Goal: Navigation & Orientation: Find specific page/section

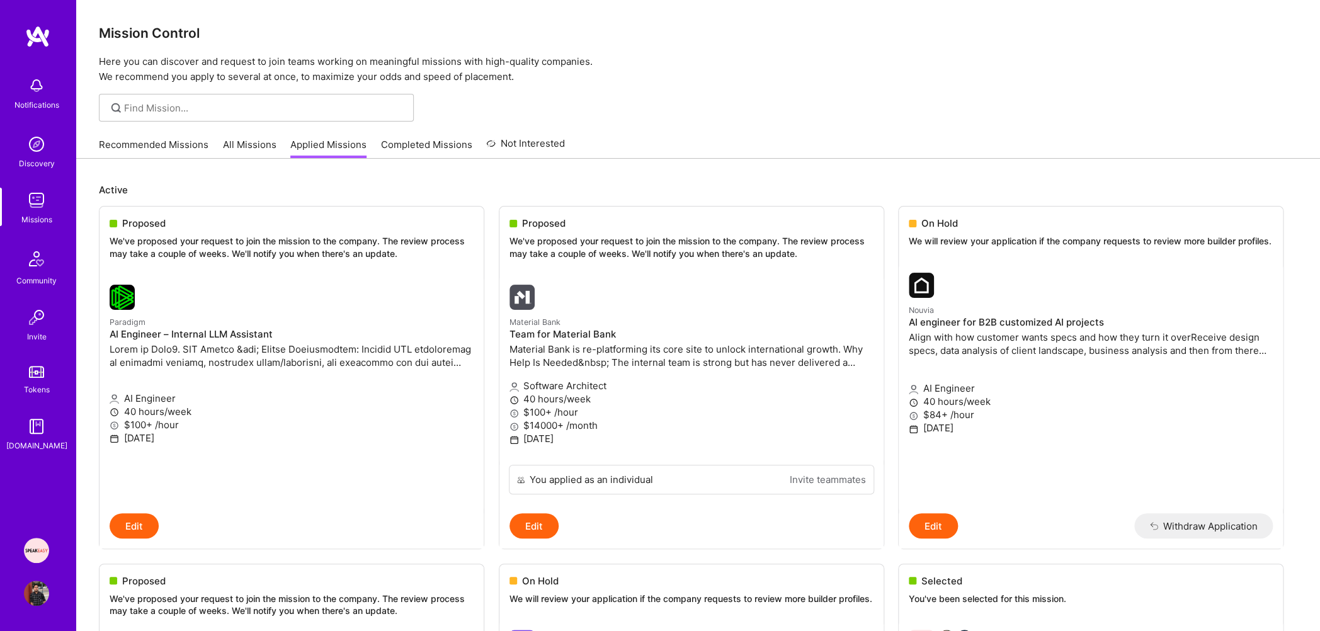
click at [145, 144] on link "Recommended Missions" at bounding box center [154, 148] width 110 height 21
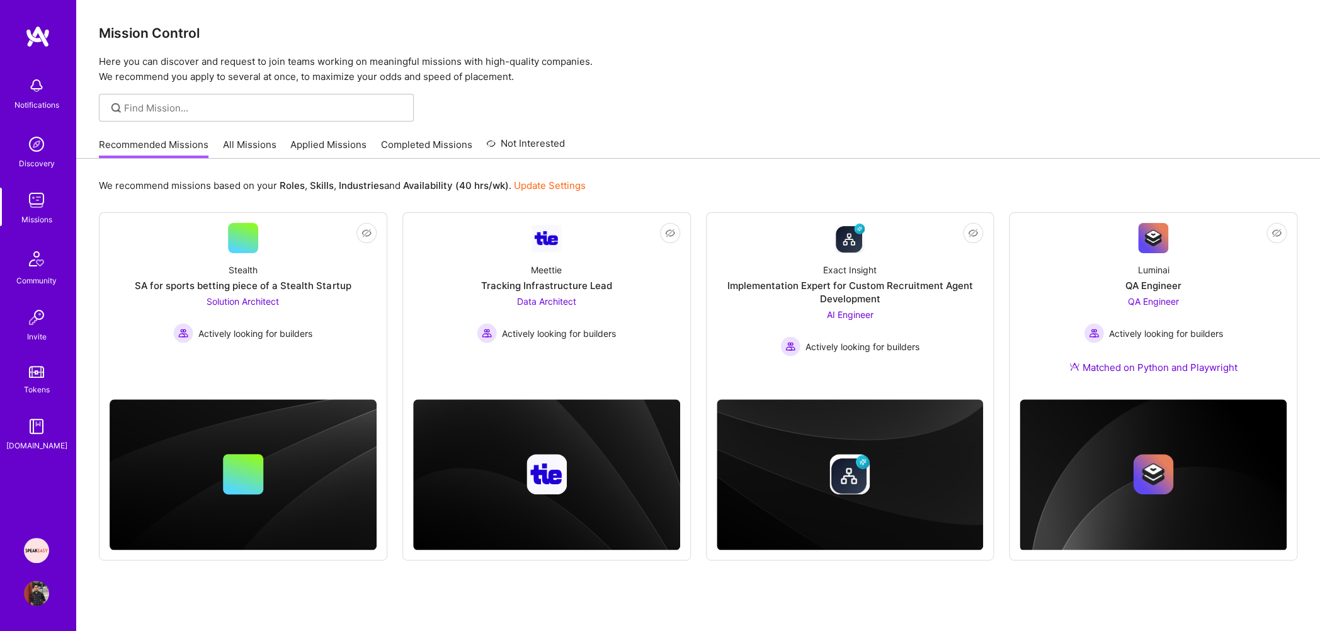
click at [327, 145] on link "Applied Missions" at bounding box center [328, 148] width 76 height 21
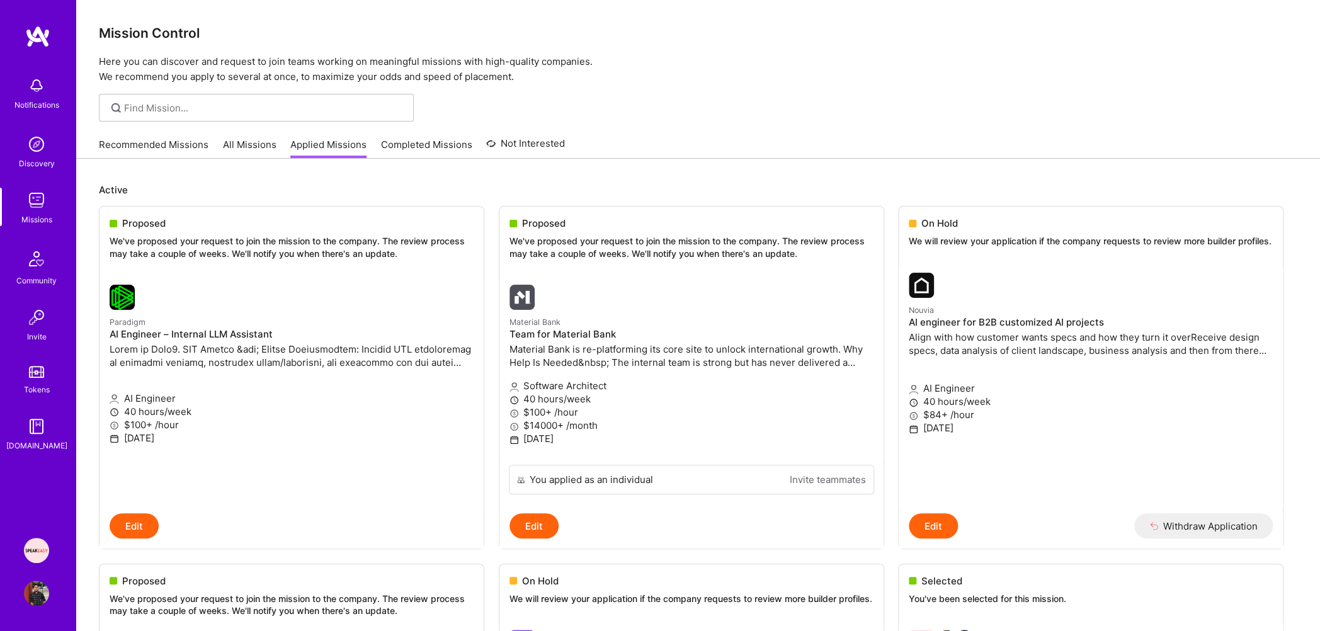
click at [111, 143] on link "Recommended Missions" at bounding box center [154, 148] width 110 height 21
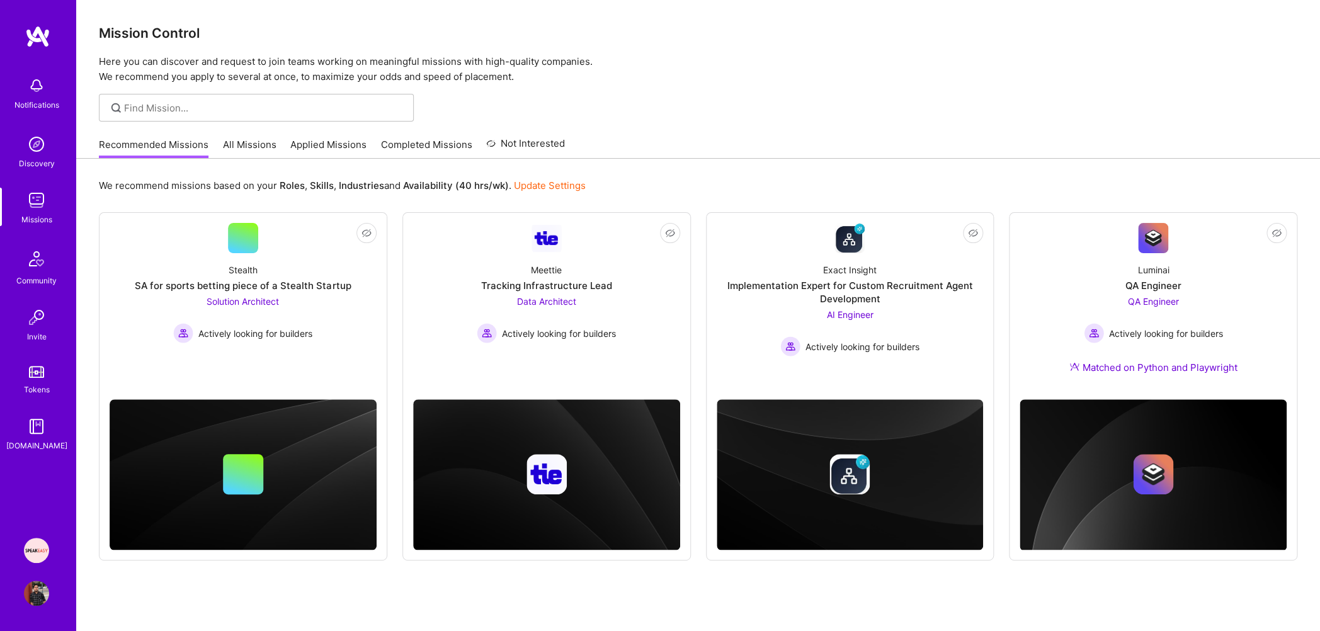
click at [321, 152] on link "Applied Missions" at bounding box center [328, 148] width 76 height 21
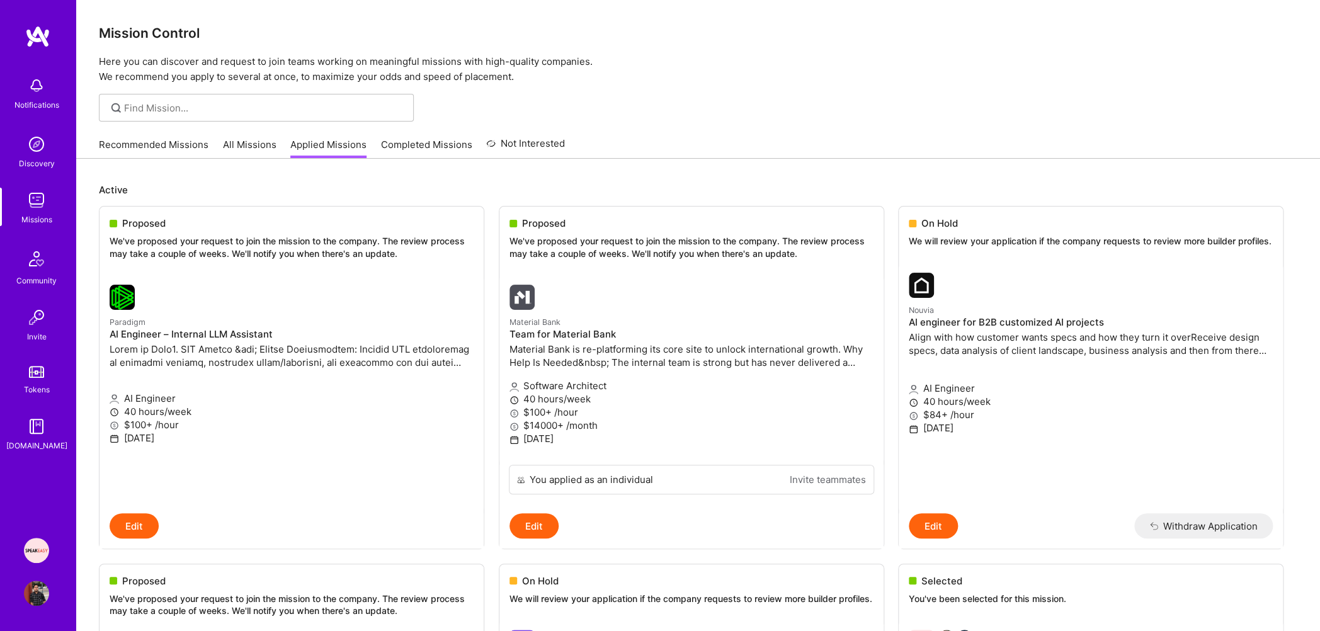
click at [164, 152] on link "Recommended Missions" at bounding box center [154, 148] width 110 height 21
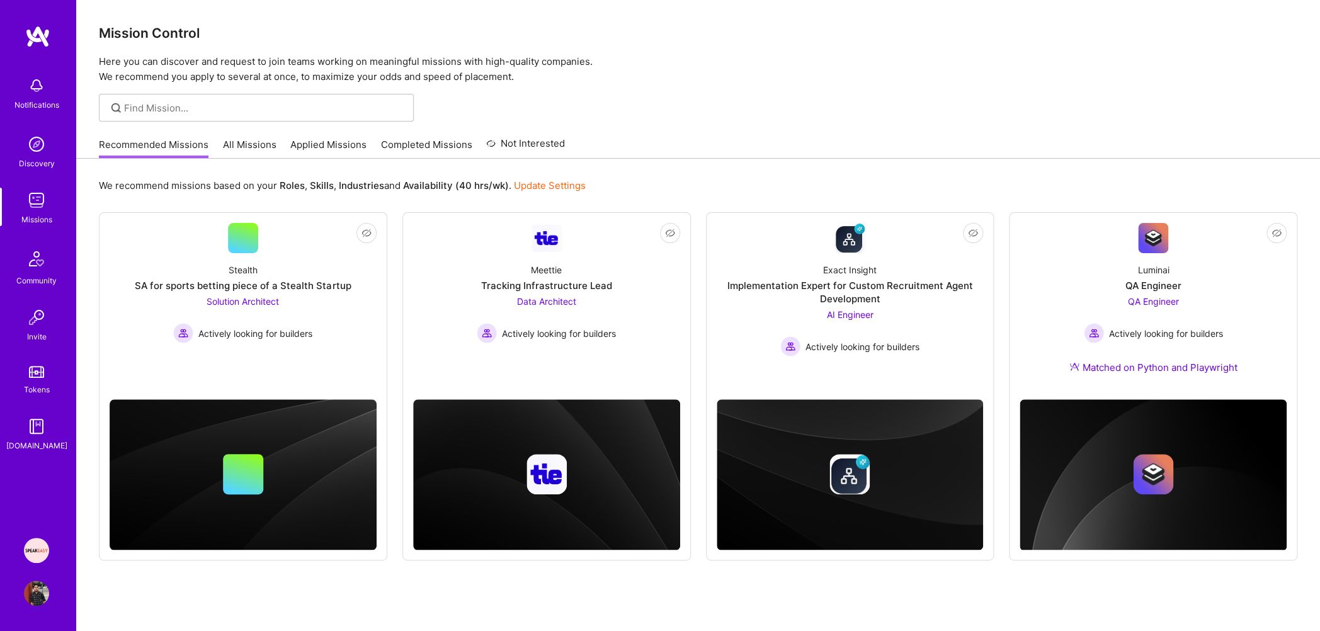
click at [343, 146] on link "Applied Missions" at bounding box center [328, 148] width 76 height 21
